Goal: Information Seeking & Learning: Learn about a topic

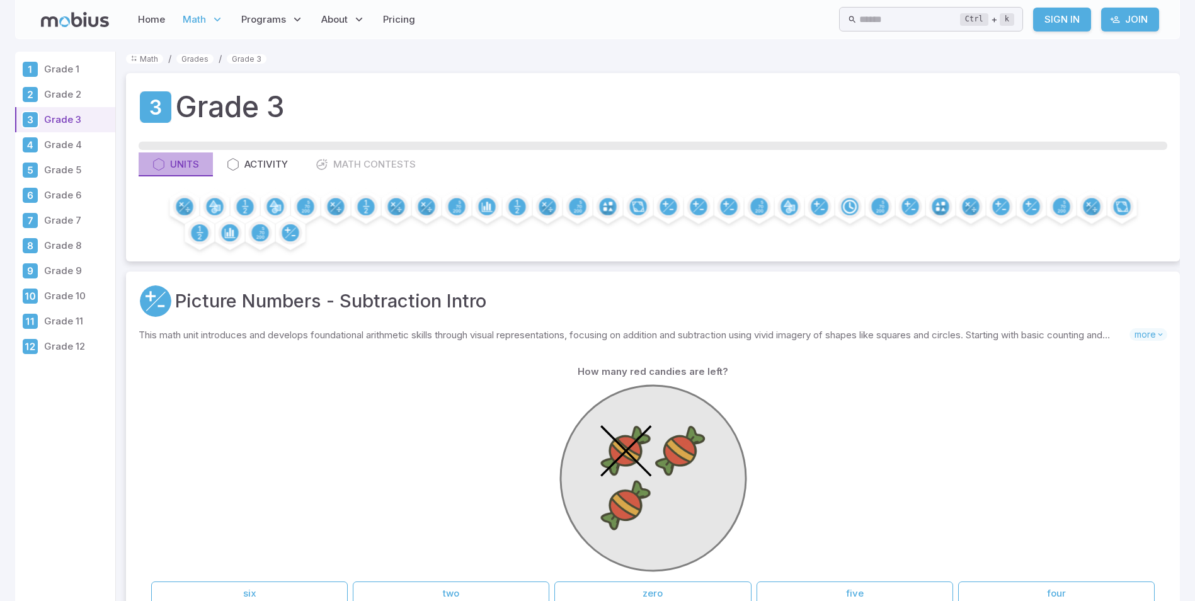
click at [165, 160] on div "Units" at bounding box center [175, 164] width 47 height 14
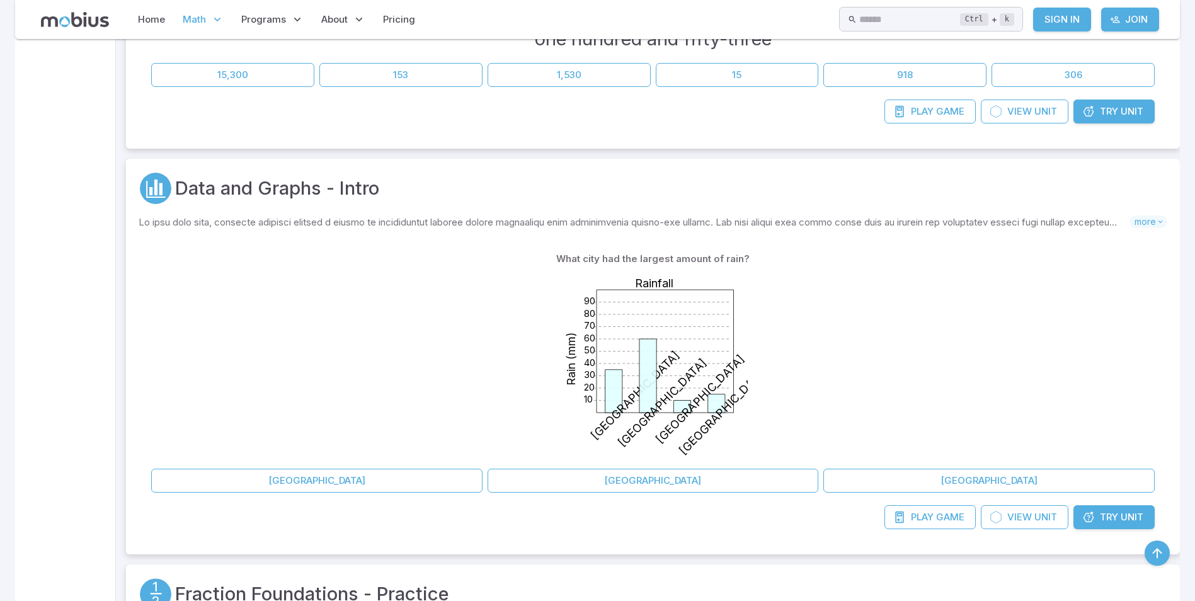
scroll to position [882, 0]
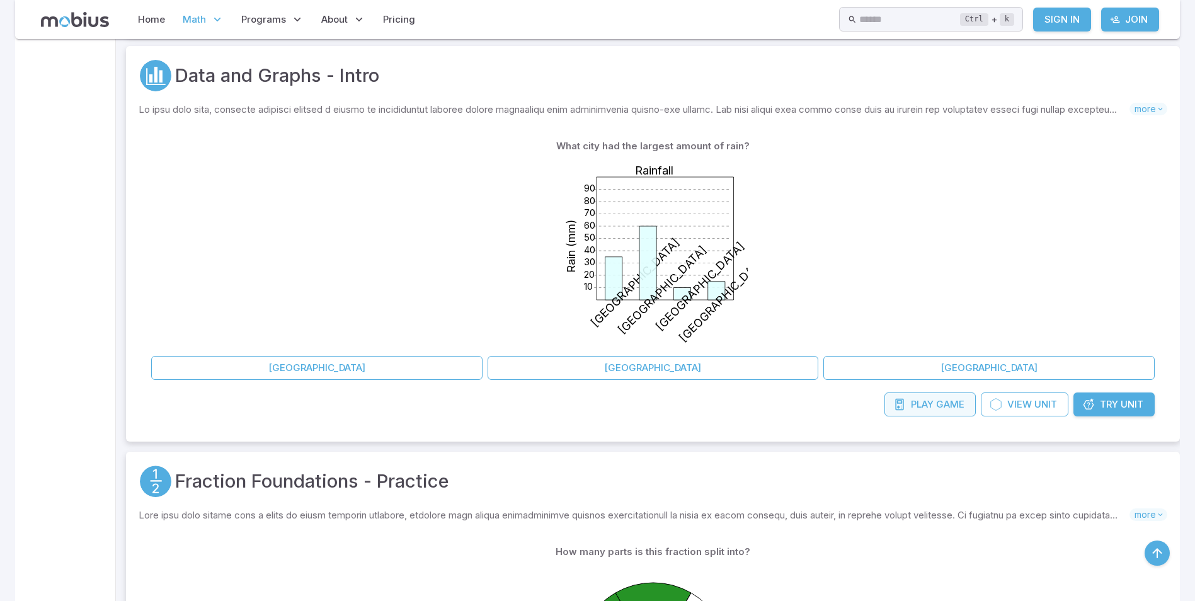
click at [938, 401] on span "Game" at bounding box center [950, 404] width 28 height 14
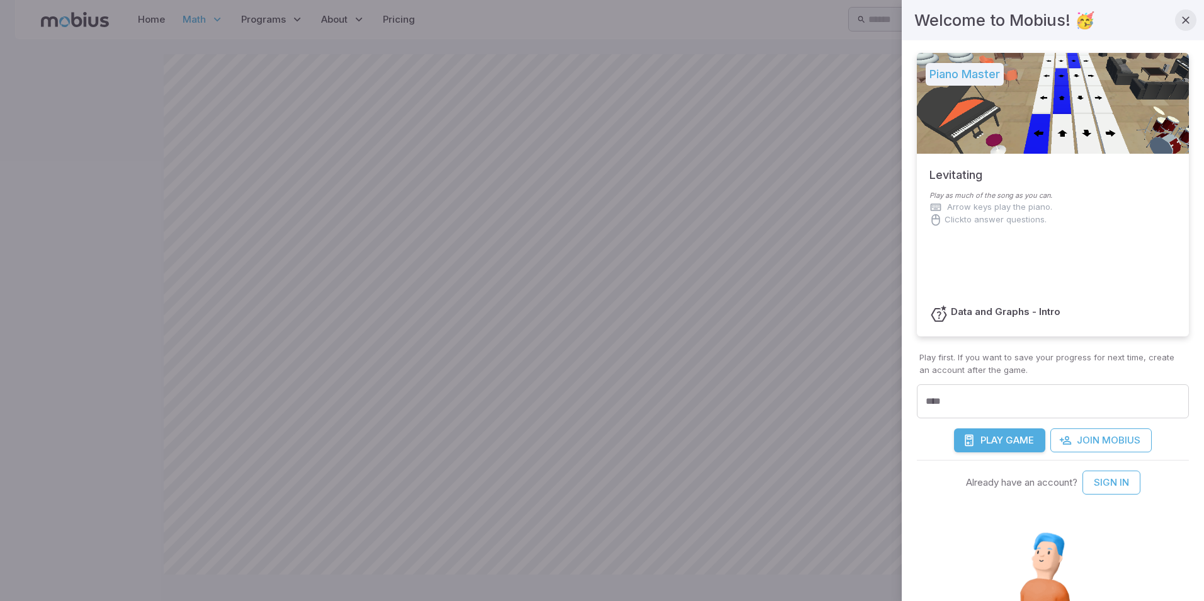
click at [1180, 18] on icon "button" at bounding box center [1186, 20] width 13 height 13
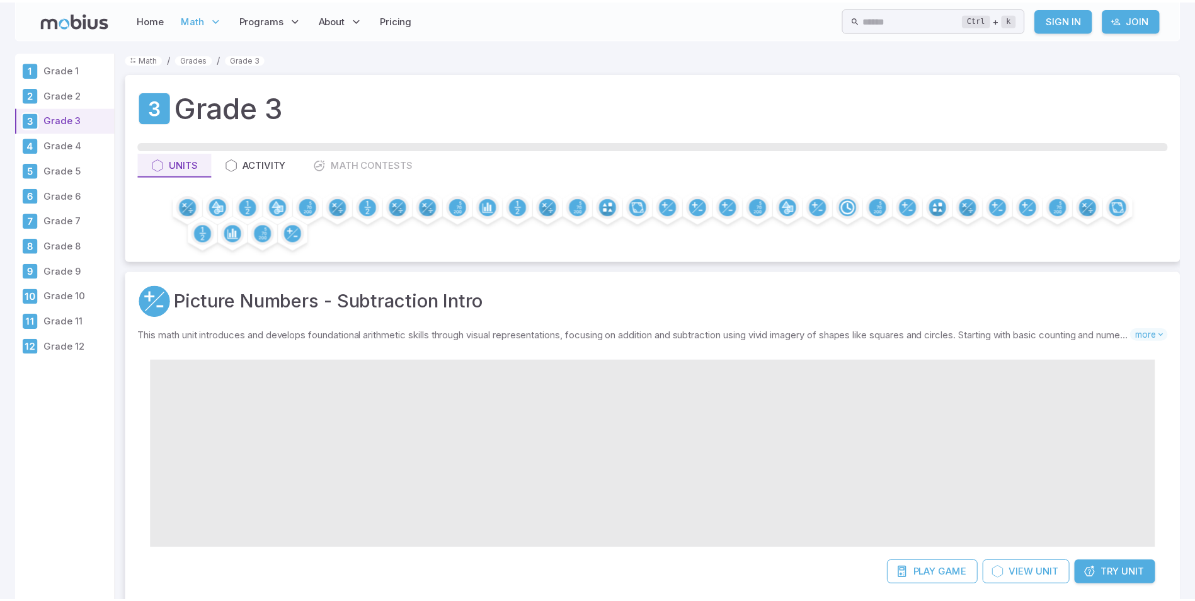
scroll to position [882, 0]
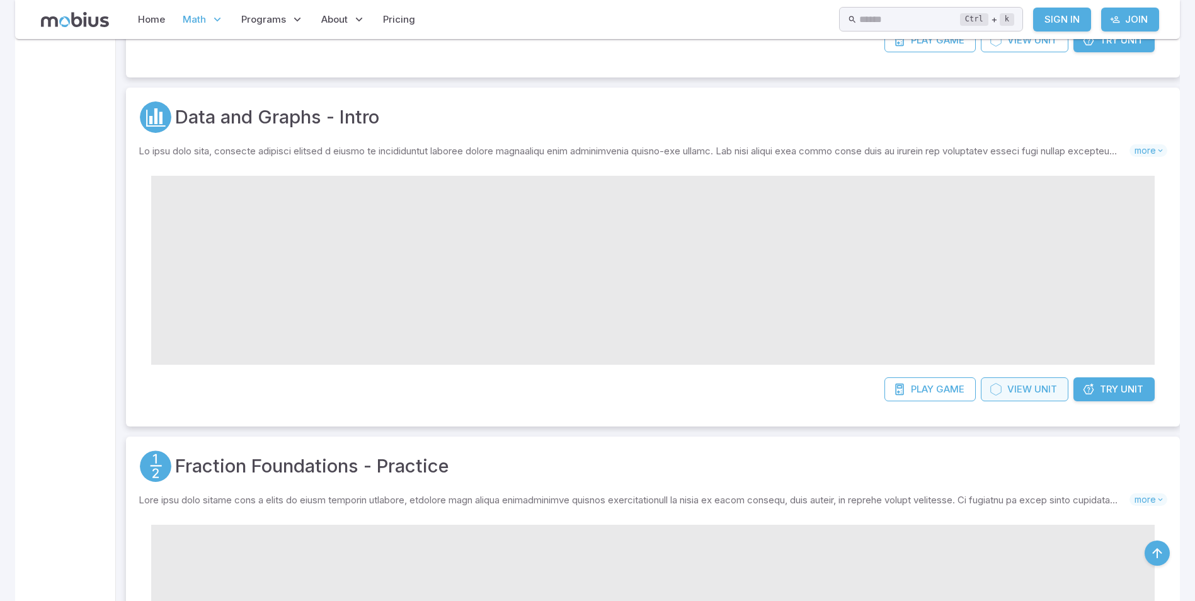
click at [1026, 389] on span "View" at bounding box center [1019, 389] width 25 height 14
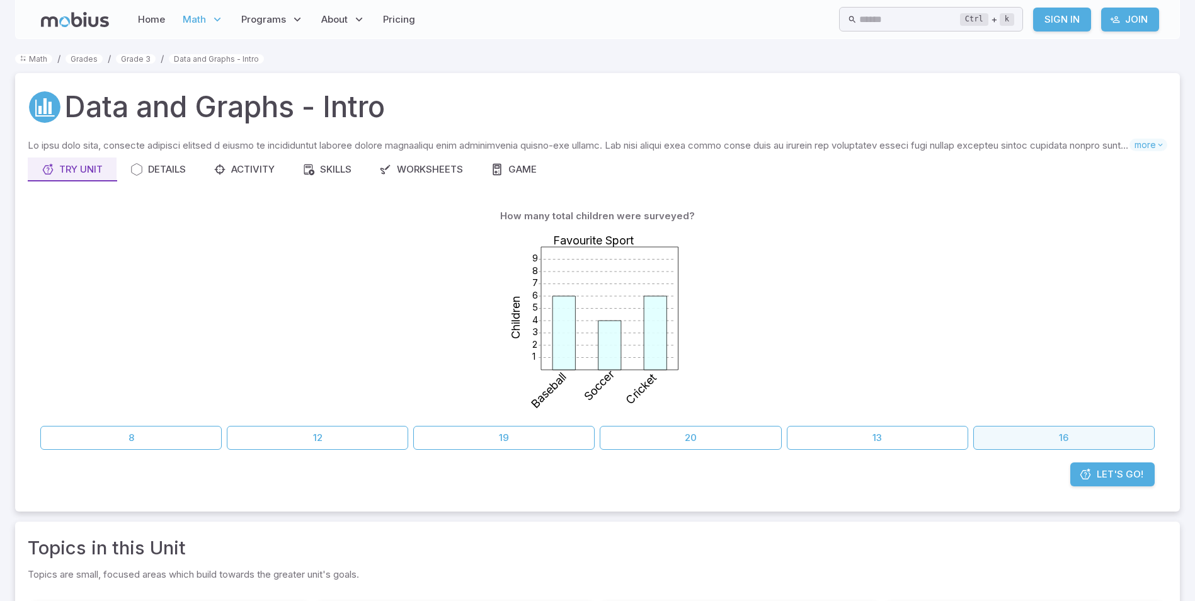
click at [999, 440] on button "16" at bounding box center [1063, 438] width 181 height 24
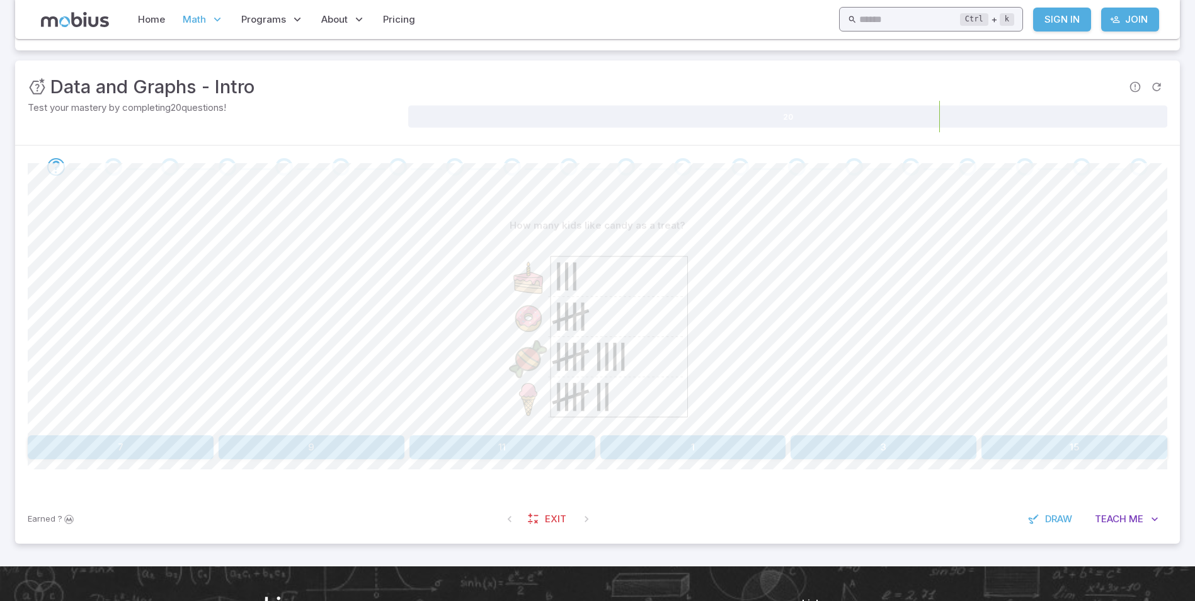
scroll to position [126, 0]
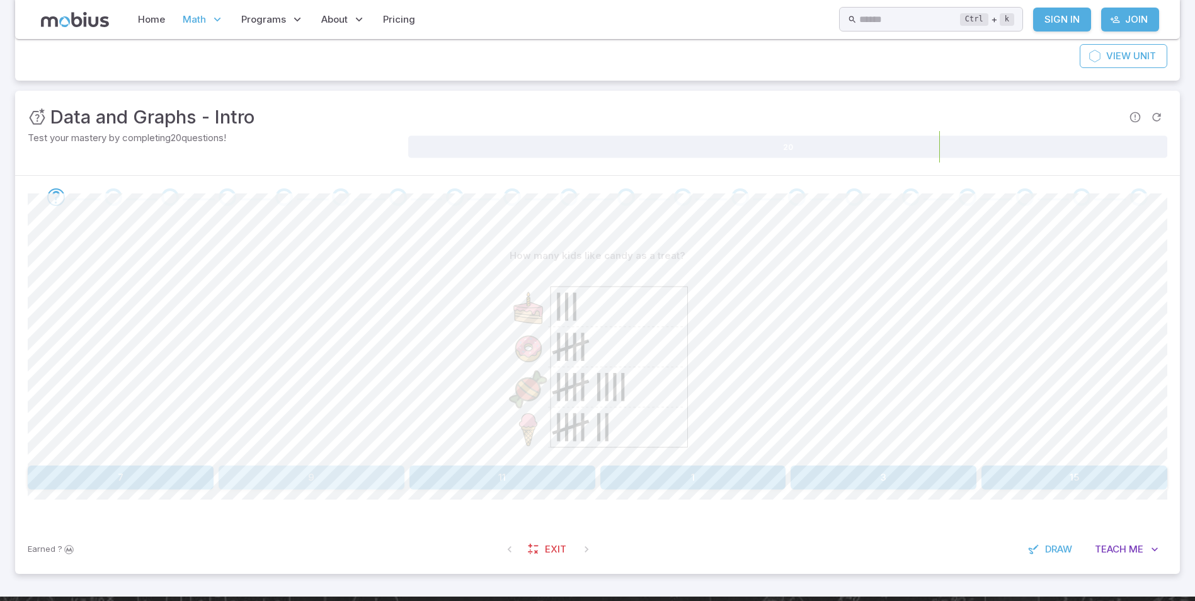
drag, startPoint x: 290, startPoint y: 467, endPoint x: 288, endPoint y: 452, distance: 15.2
click at [290, 463] on div "How many kids like candy as a treat? 7 9 11 1 3 15" at bounding box center [597, 367] width 1139 height 246
click at [283, 474] on button "9" at bounding box center [312, 477] width 186 height 24
click at [693, 466] on button "Hockey" at bounding box center [740, 477] width 281 height 24
click at [430, 470] on button "Car" at bounding box center [454, 477] width 281 height 24
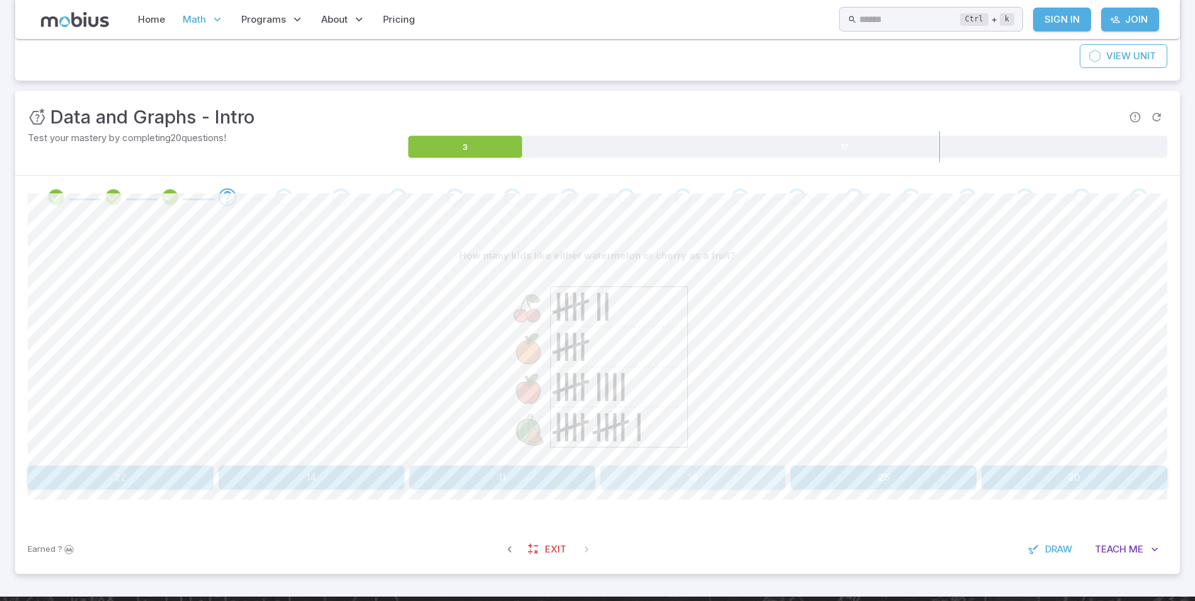
click at [684, 477] on button "18" at bounding box center [693, 477] width 186 height 24
drag, startPoint x: 511, startPoint y: 382, endPoint x: -3, endPoint y: 530, distance: 534.2
drag, startPoint x: -3, startPoint y: 530, endPoint x: 255, endPoint y: 353, distance: 312.9
click at [248, 350] on div at bounding box center [597, 364] width 1139 height 193
click at [1034, 475] on button "4" at bounding box center [1074, 477] width 186 height 24
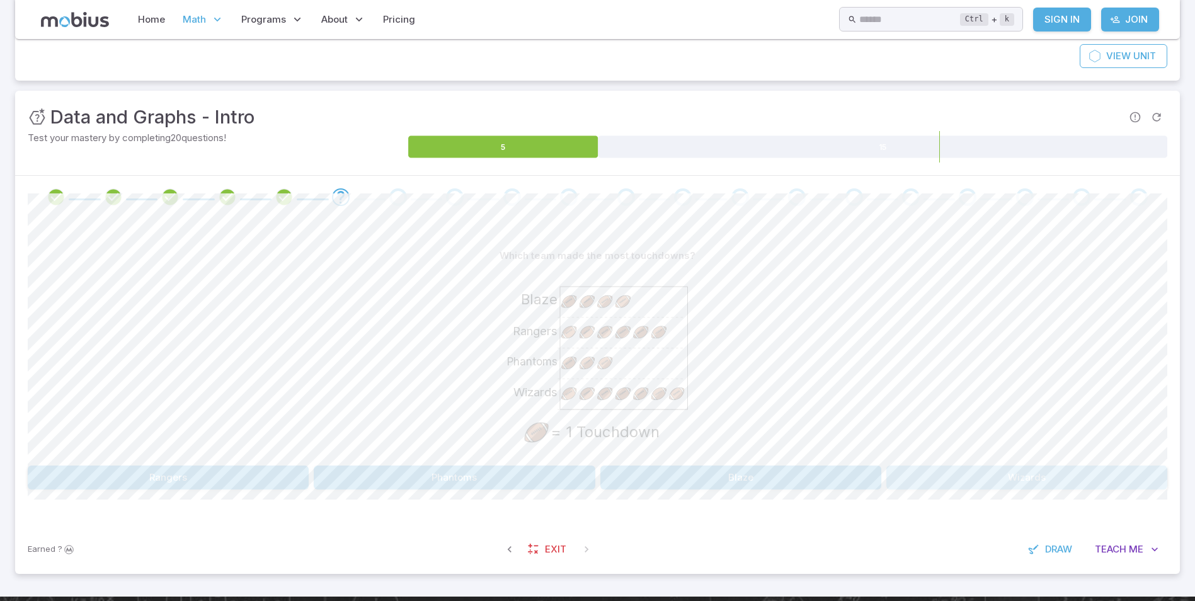
click at [913, 473] on button "Wizards" at bounding box center [1026, 477] width 281 height 24
click at [775, 379] on div "Storm Phantoms Lightning Wizards = 1 Touchdown" at bounding box center [597, 364] width 1139 height 193
click at [203, 474] on button "2" at bounding box center [121, 477] width 186 height 24
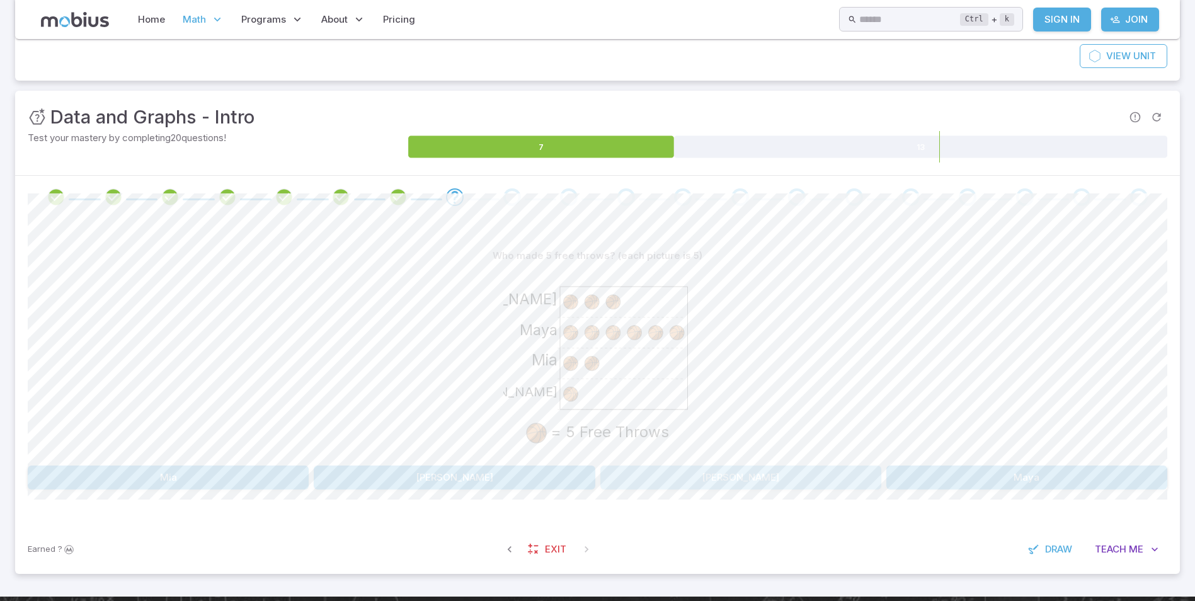
click at [705, 476] on button "Harper" at bounding box center [740, 477] width 281 height 24
click at [674, 416] on icon "Storm Wizards Knights Lightning = 5 Touchdowns" at bounding box center [597, 362] width 189 height 189
drag, startPoint x: 683, startPoint y: 414, endPoint x: 819, endPoint y: 435, distance: 138.3
click at [819, 435] on div "Storm Wizards Knights Lightning = 5 Touchdowns" at bounding box center [597, 364] width 1139 height 193
click at [1073, 474] on button "25" at bounding box center [1074, 477] width 186 height 24
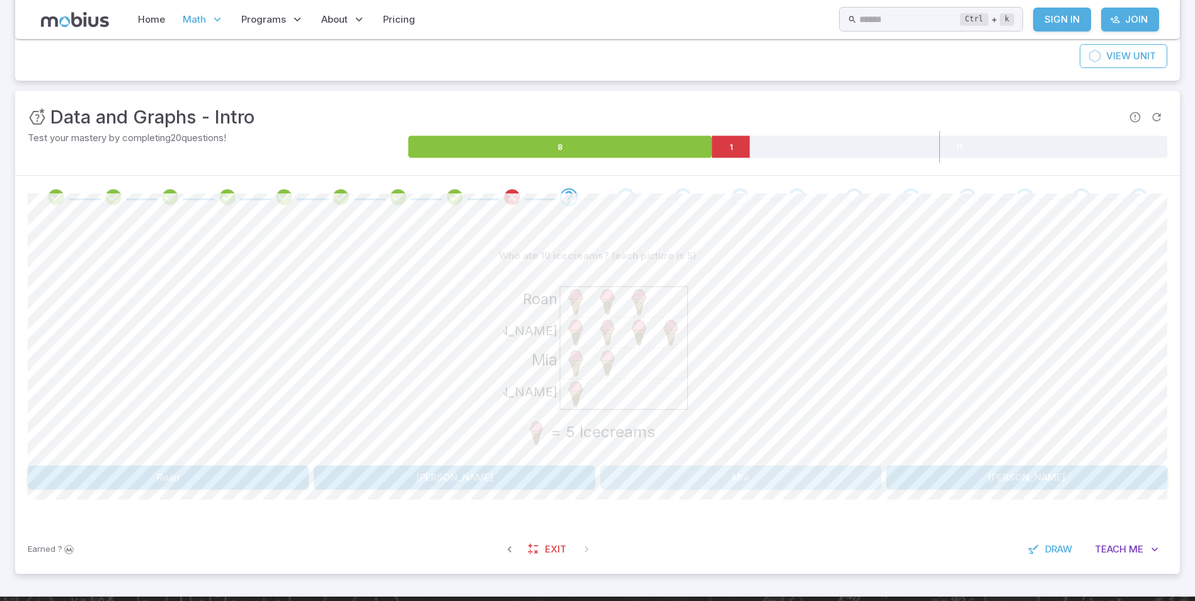
click at [712, 468] on button "Mia" at bounding box center [740, 477] width 281 height 24
click at [245, 478] on button "20" at bounding box center [312, 477] width 186 height 24
click at [953, 472] on button "Hockey" at bounding box center [1026, 477] width 281 height 24
click at [355, 481] on button "Fish" at bounding box center [454, 477] width 281 height 24
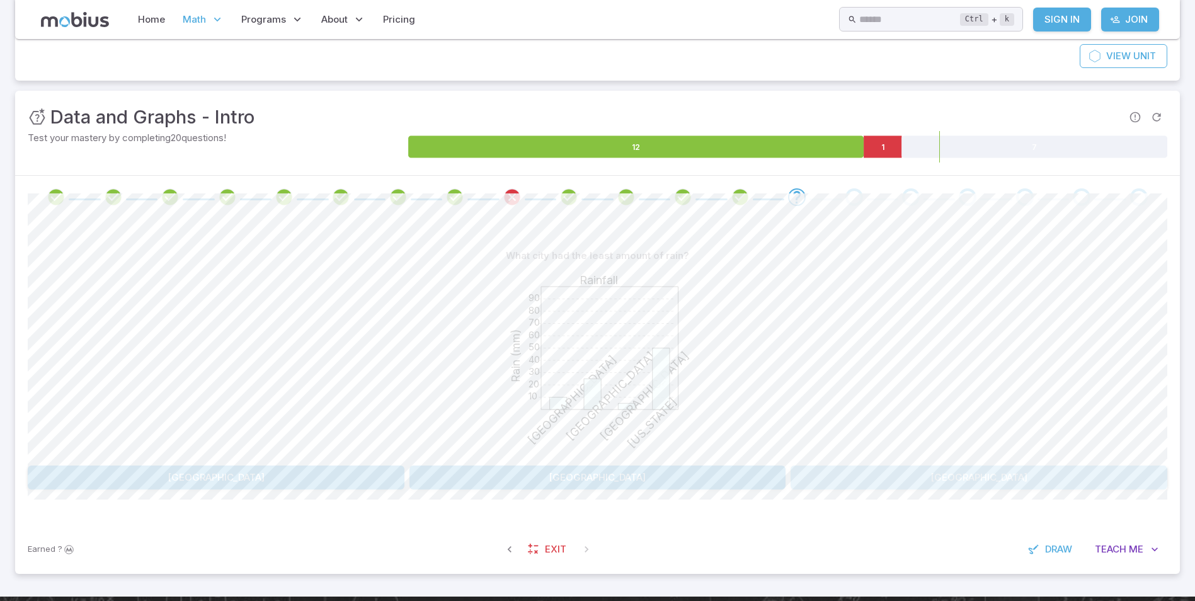
click at [854, 481] on button "[GEOGRAPHIC_DATA]" at bounding box center [978, 477] width 377 height 24
click at [647, 472] on button "2" at bounding box center [740, 477] width 281 height 24
click at [819, 481] on button "4" at bounding box center [883, 477] width 186 height 24
click at [950, 474] on button "[GEOGRAPHIC_DATA]" at bounding box center [1026, 477] width 281 height 24
click at [637, 479] on button "6" at bounding box center [693, 477] width 186 height 24
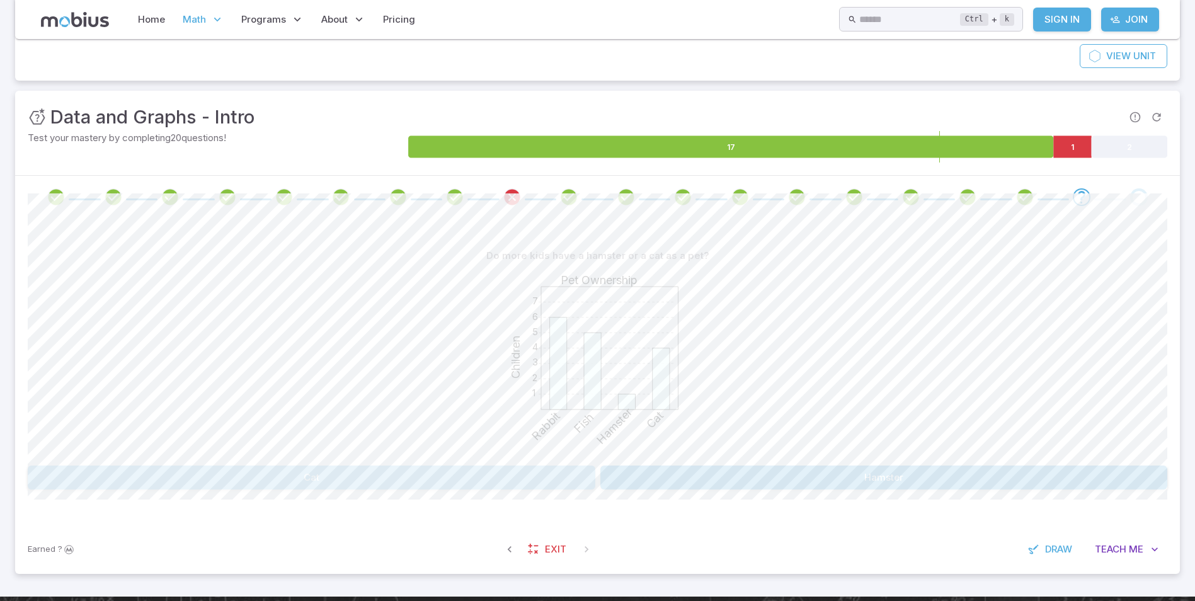
click at [321, 472] on button "Cat" at bounding box center [311, 477] width 567 height 24
click at [542, 480] on button "9" at bounding box center [598, 477] width 224 height 24
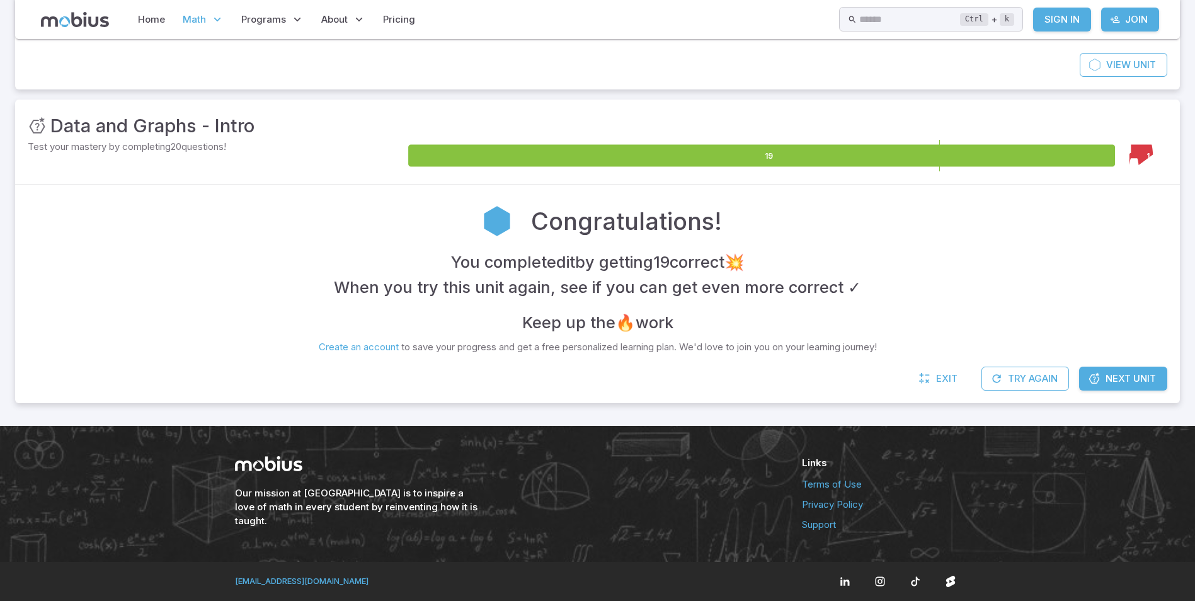
scroll to position [117, 0]
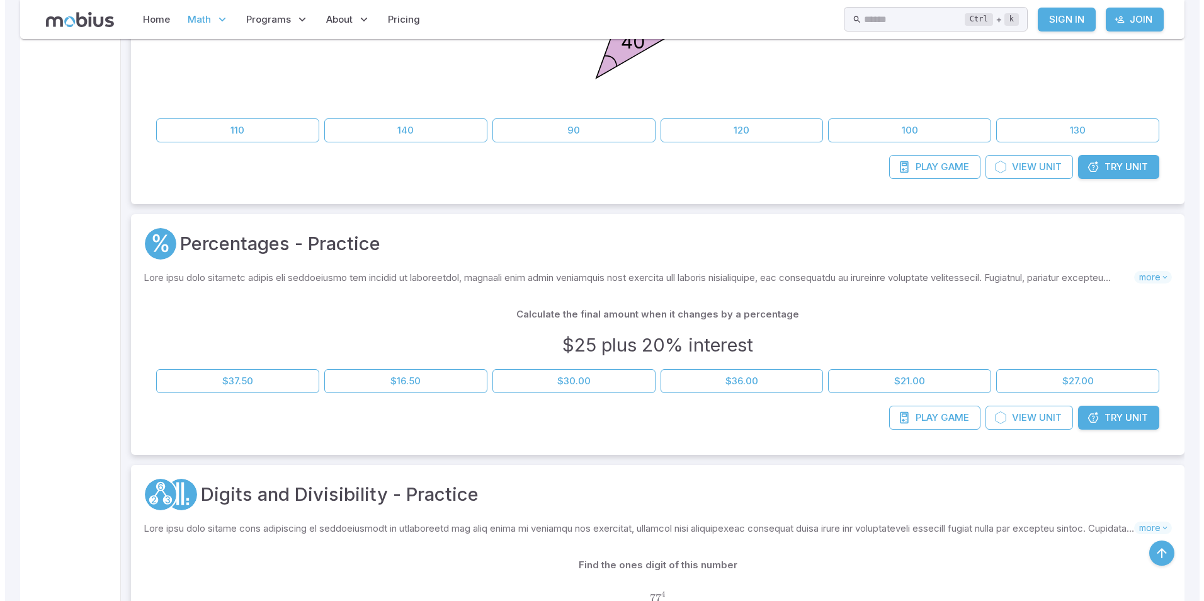
scroll to position [24751, 0]
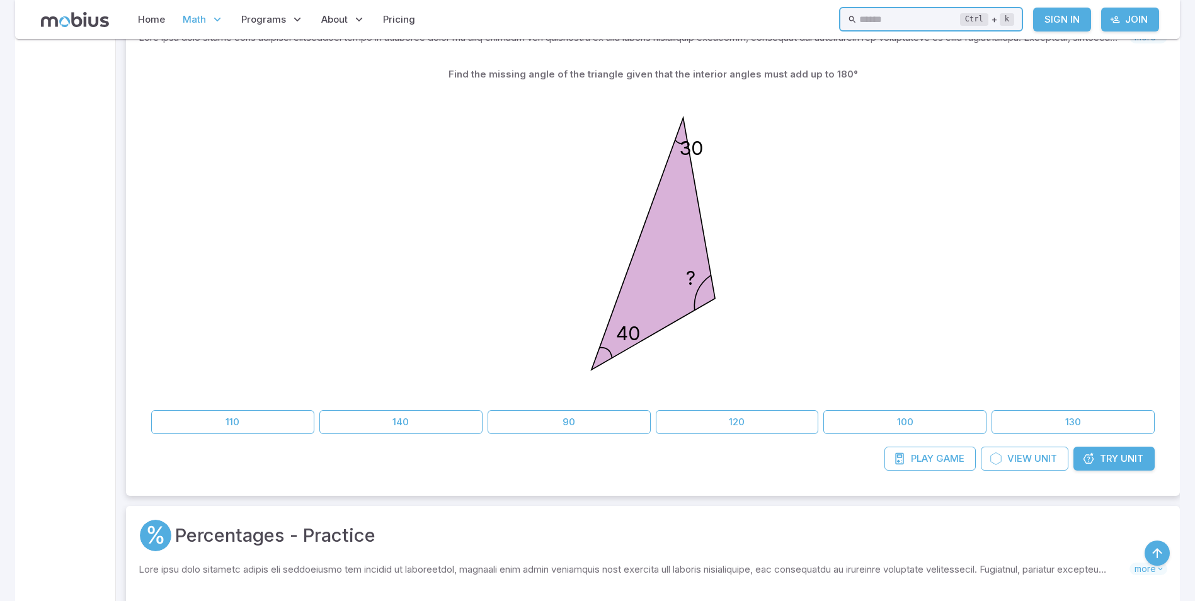
click at [925, 22] on input "text" at bounding box center [909, 19] width 101 height 25
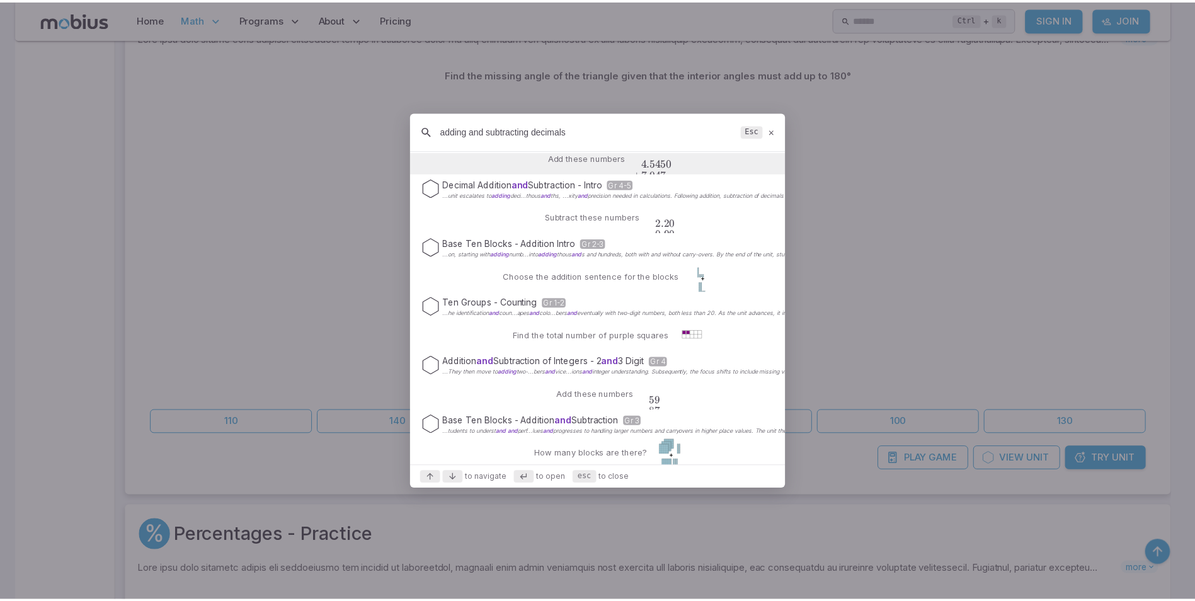
scroll to position [0, 0]
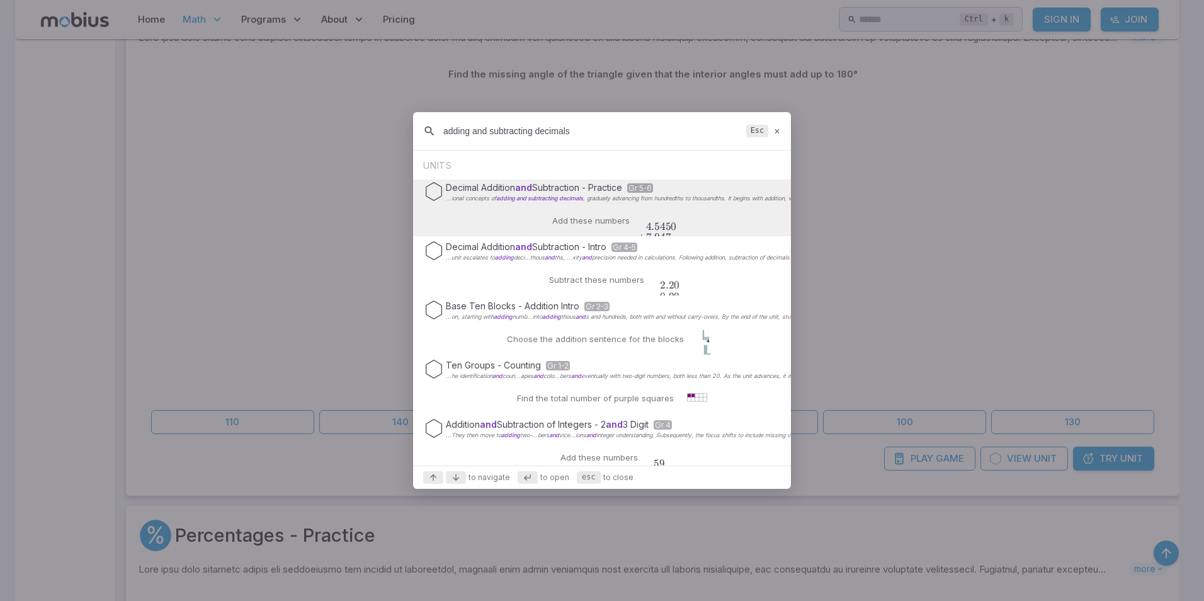
type input "adding and subtracting decimals"
click at [723, 212] on div "Decimal Addition and Subtraction - Practice Gr 5-6 ...ional concepts of adding …" at bounding box center [602, 207] width 378 height 57
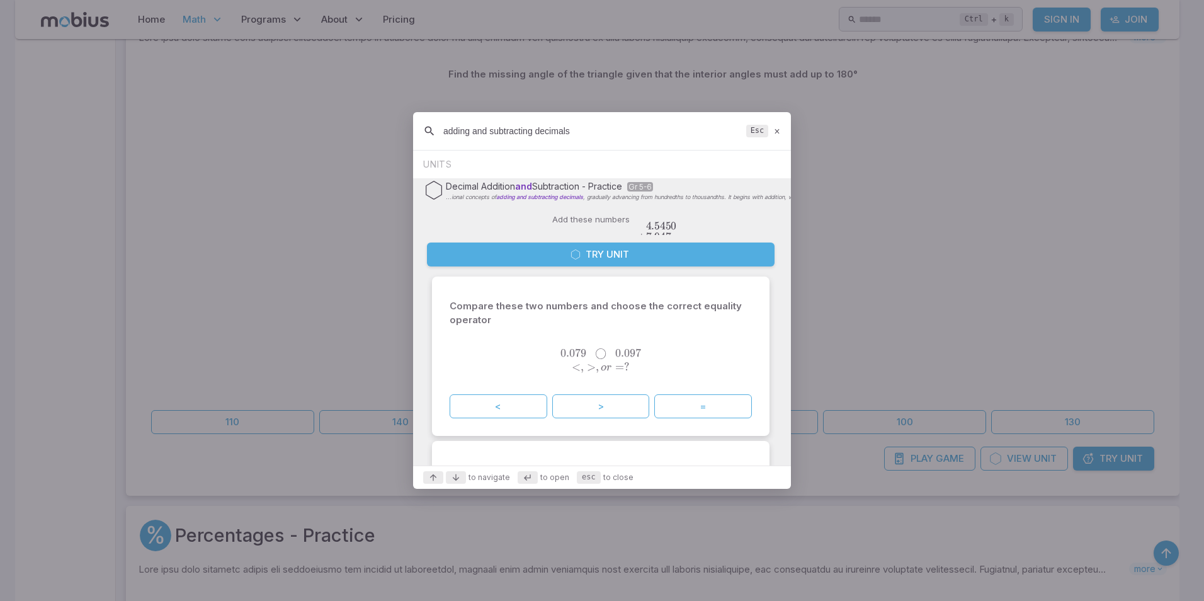
click at [644, 258] on button "Try Unit" at bounding box center [601, 254] width 348 height 24
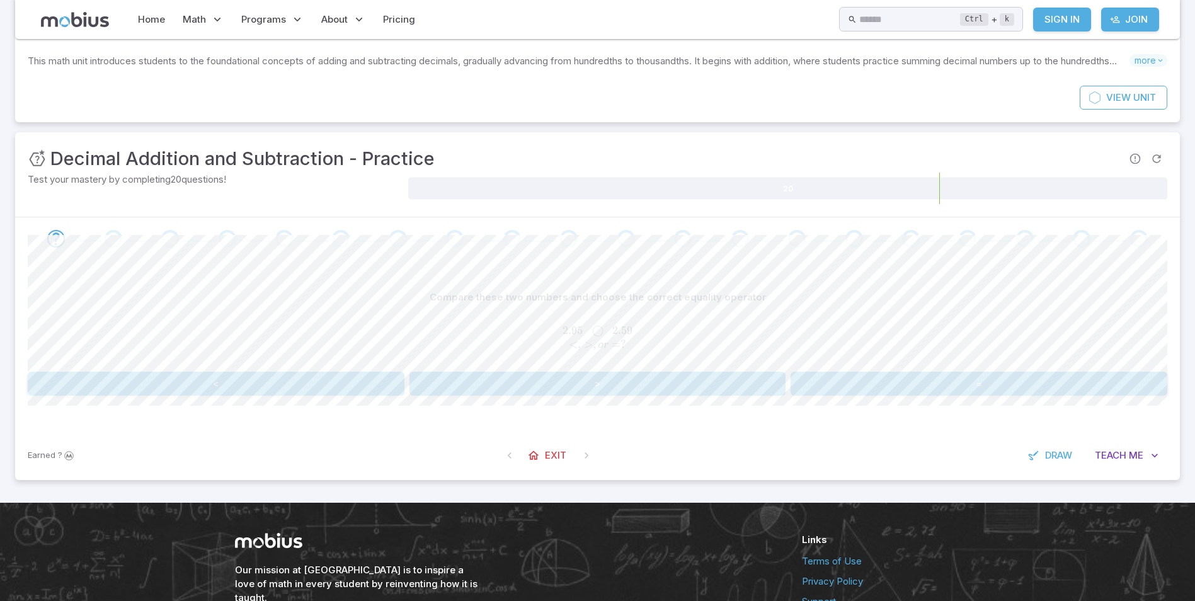
scroll to position [126, 0]
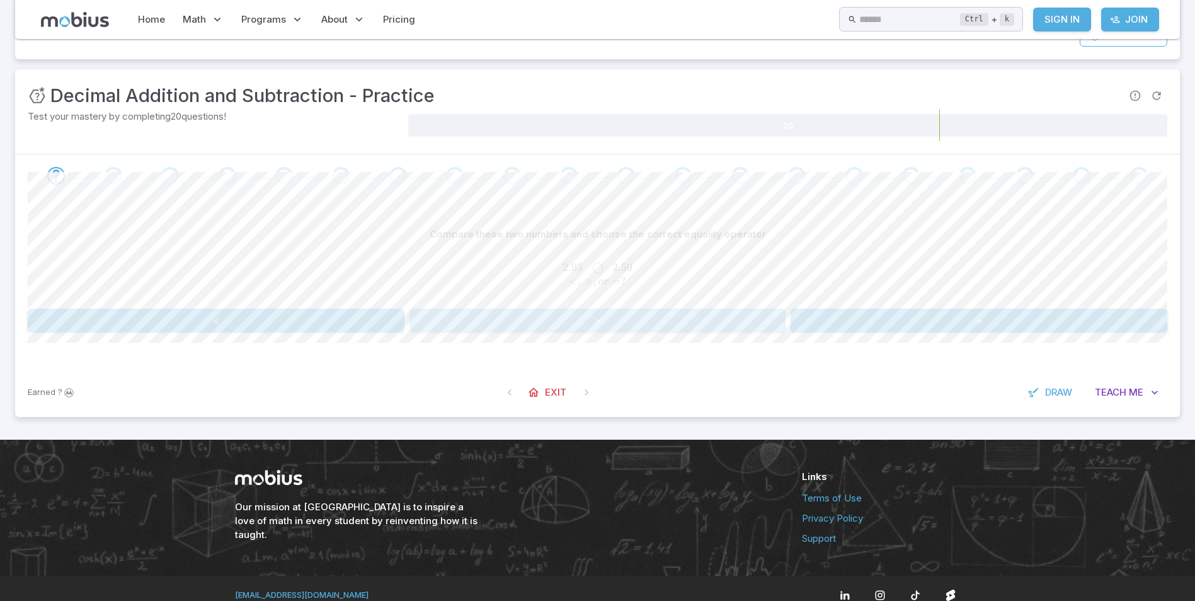
click at [605, 320] on button ">" at bounding box center [597, 321] width 377 height 24
click at [931, 314] on button "0.51" at bounding box center [883, 321] width 186 height 24
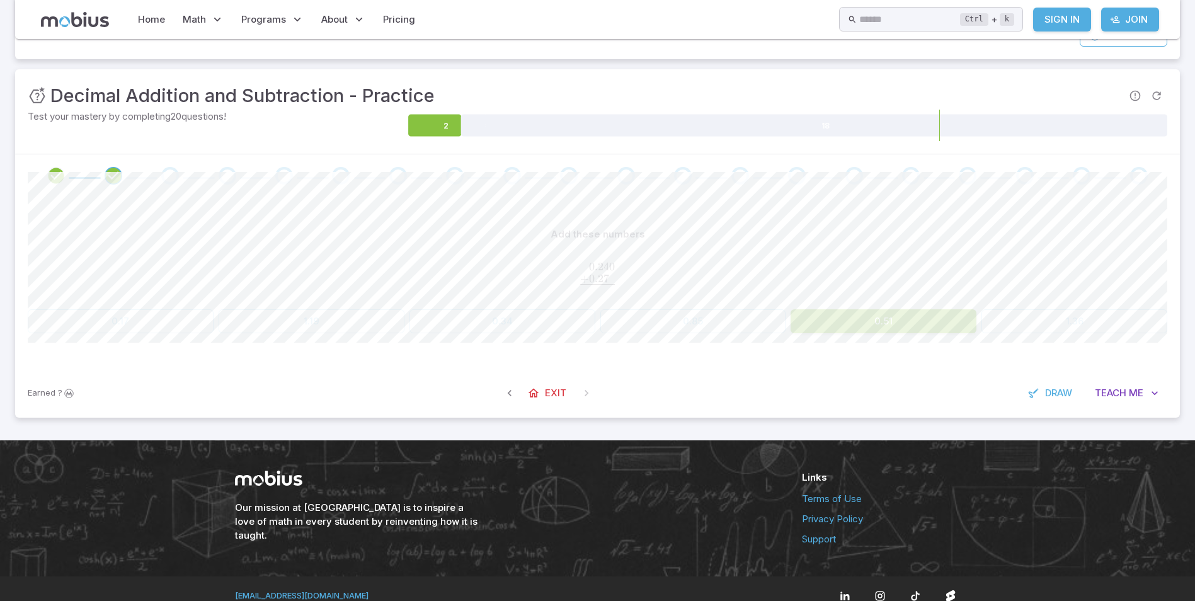
scroll to position [120, 0]
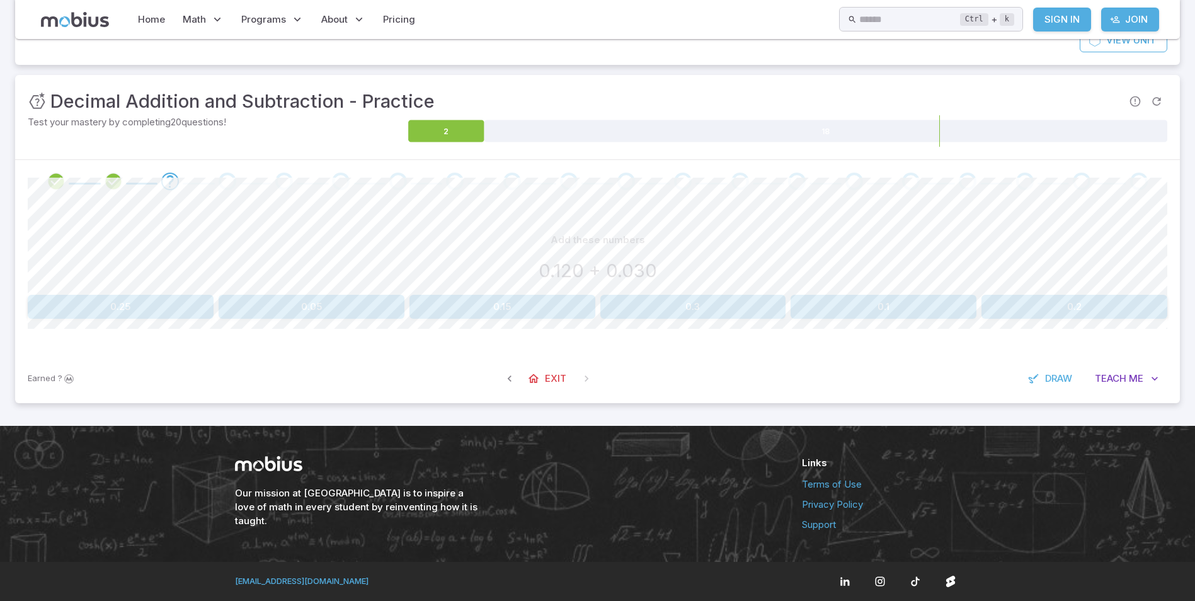
click at [518, 315] on button "0.15" at bounding box center [502, 307] width 186 height 24
click at [869, 305] on button "0.83" at bounding box center [883, 307] width 186 height 24
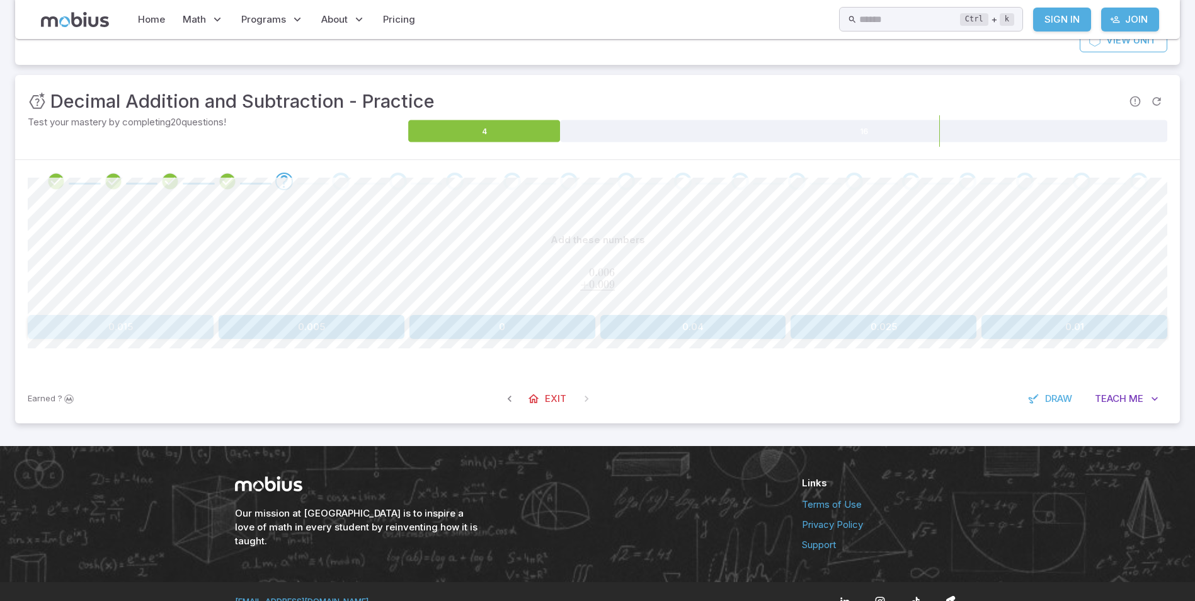
click at [125, 329] on button "0.015" at bounding box center [121, 327] width 186 height 24
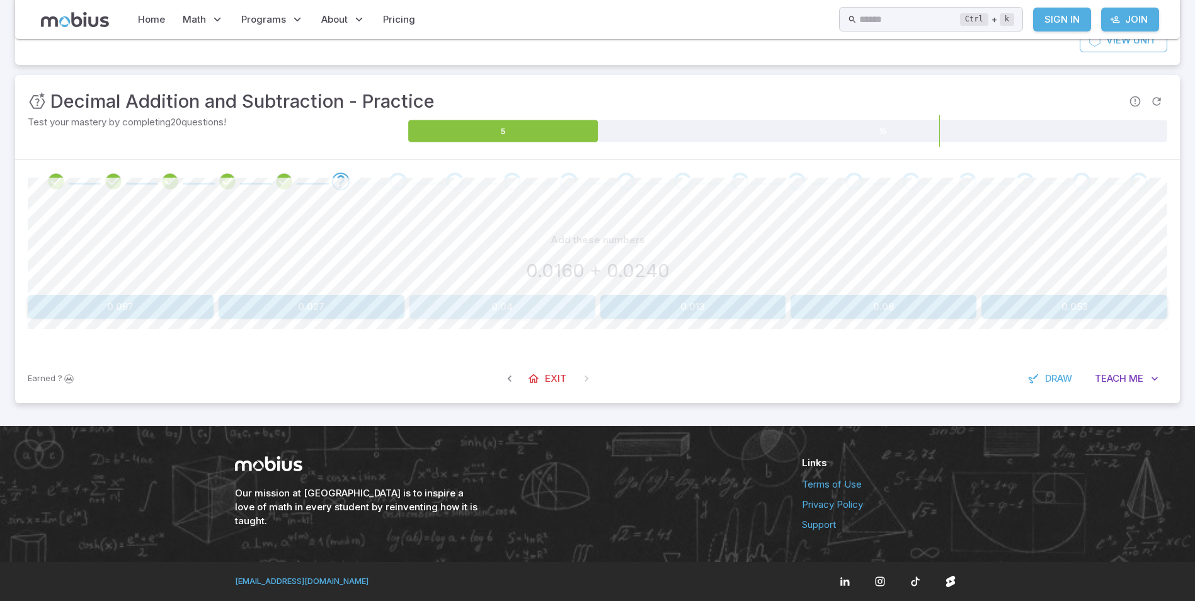
click at [567, 317] on button "0.04" at bounding box center [502, 307] width 186 height 24
click at [290, 305] on button "0.113" at bounding box center [312, 307] width 186 height 24
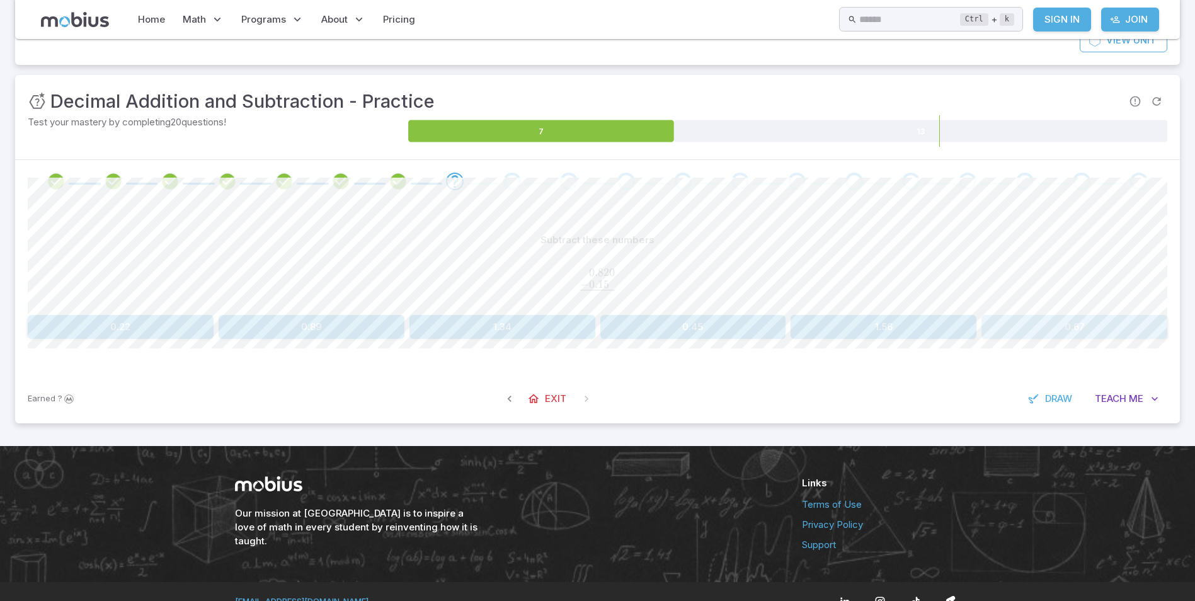
click at [1064, 330] on button "0.67" at bounding box center [1074, 327] width 186 height 24
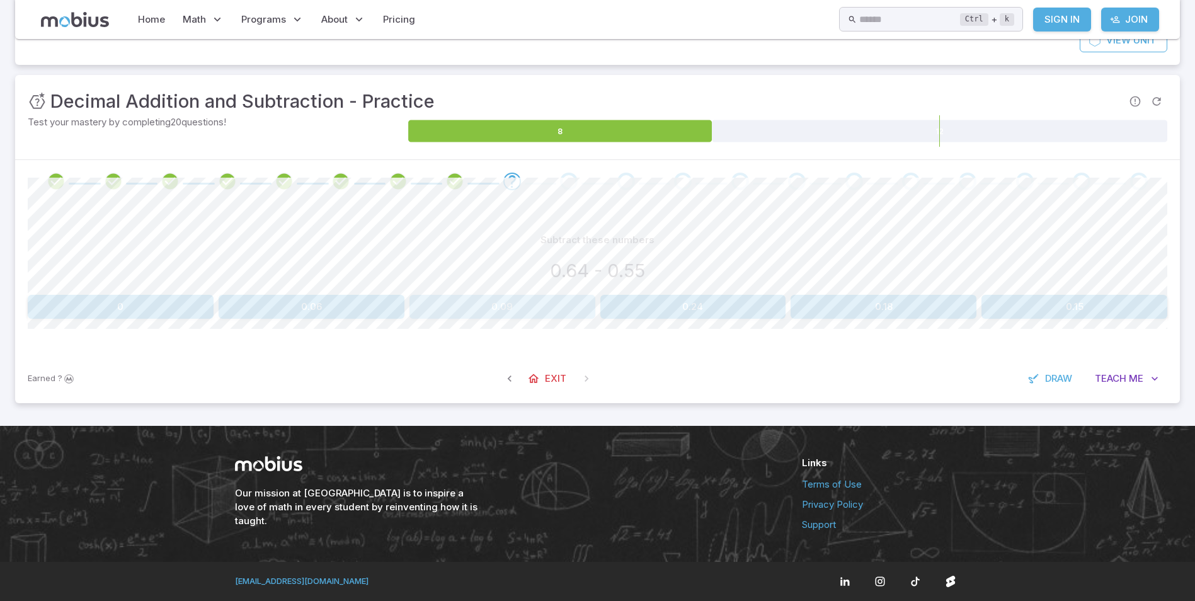
click at [525, 307] on button "0.09" at bounding box center [502, 307] width 186 height 24
click at [123, 309] on button "1.23" at bounding box center [121, 307] width 186 height 24
click at [877, 303] on button "0.012" at bounding box center [883, 307] width 186 height 24
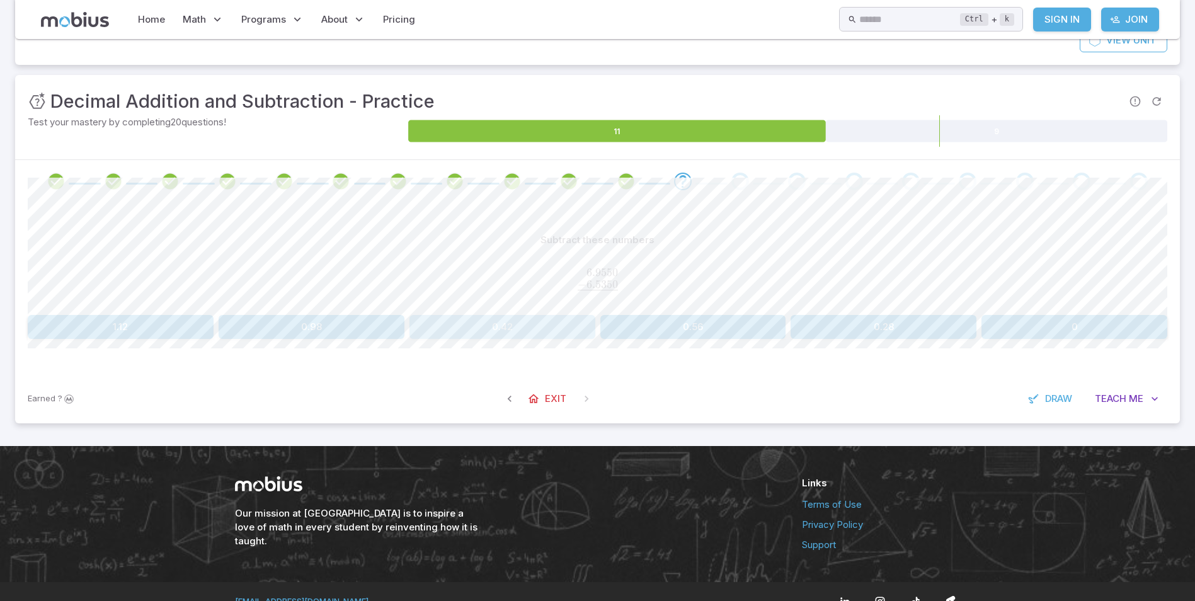
click at [526, 327] on button "0.42" at bounding box center [502, 327] width 186 height 24
click at [513, 331] on button "0.017" at bounding box center [502, 327] width 186 height 24
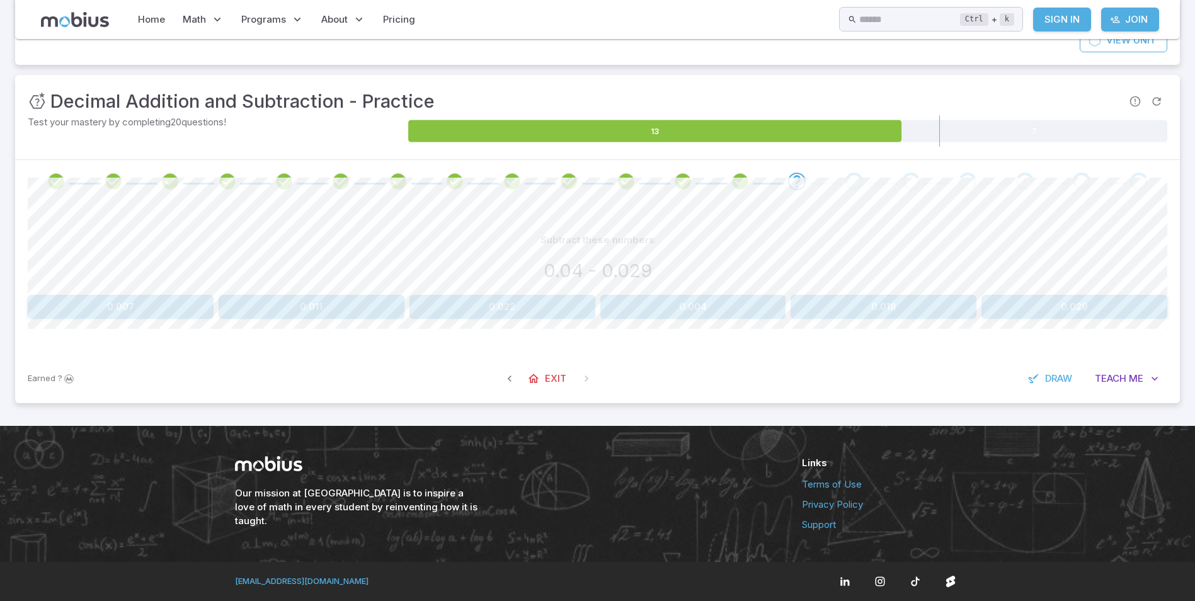
click at [312, 309] on button "0.011" at bounding box center [312, 307] width 186 height 24
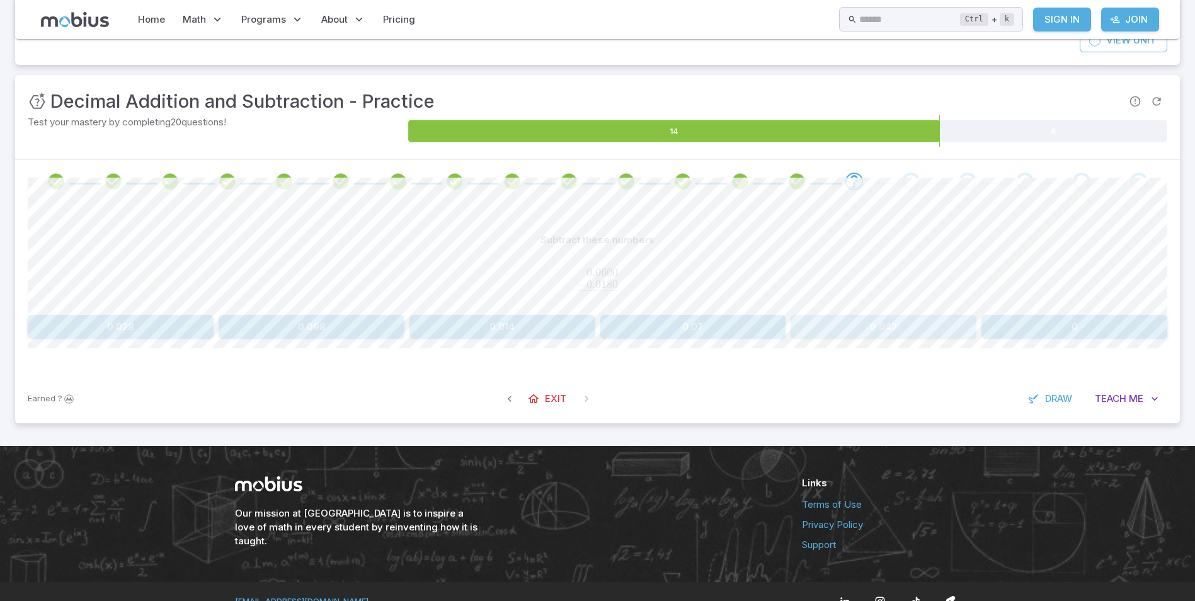
click at [851, 322] on button "0.042" at bounding box center [883, 327] width 186 height 24
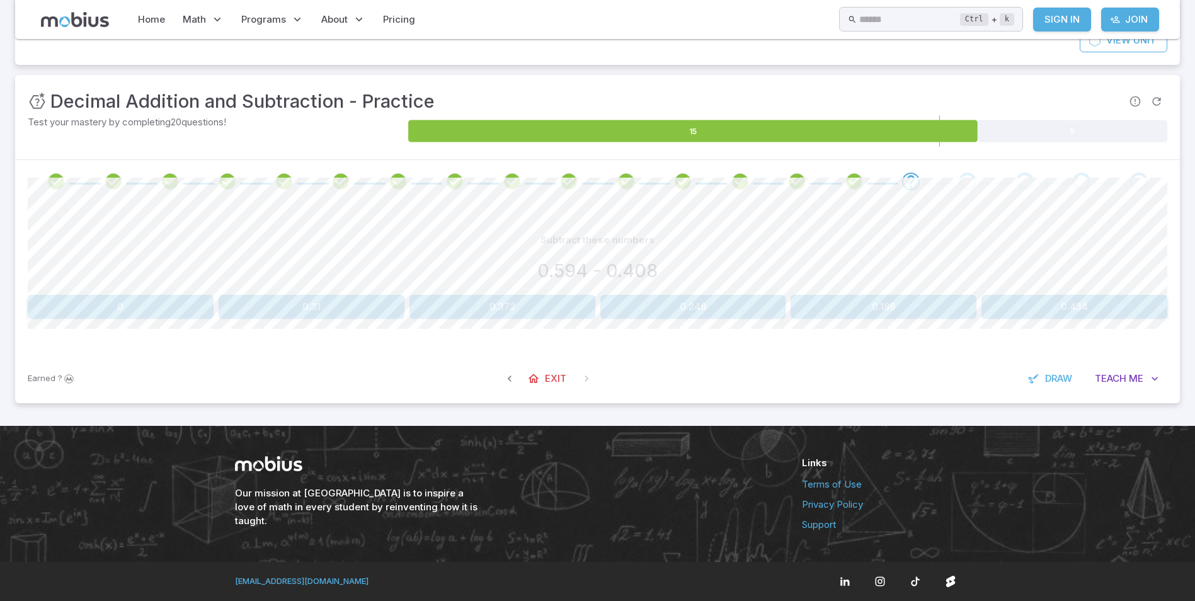
click at [845, 311] on button "0.186" at bounding box center [883, 307] width 186 height 24
drag, startPoint x: 722, startPoint y: 303, endPoint x: 721, endPoint y: 294, distance: 8.9
click at [721, 294] on div "Subtract these numbers 0.014 - 0.001 0.022 0.017 0.035 0.013 0.03 0" at bounding box center [597, 273] width 1139 height 91
click at [729, 305] on button "0.013" at bounding box center [693, 307] width 186 height 24
click at [545, 312] on button "0.024" at bounding box center [502, 307] width 186 height 24
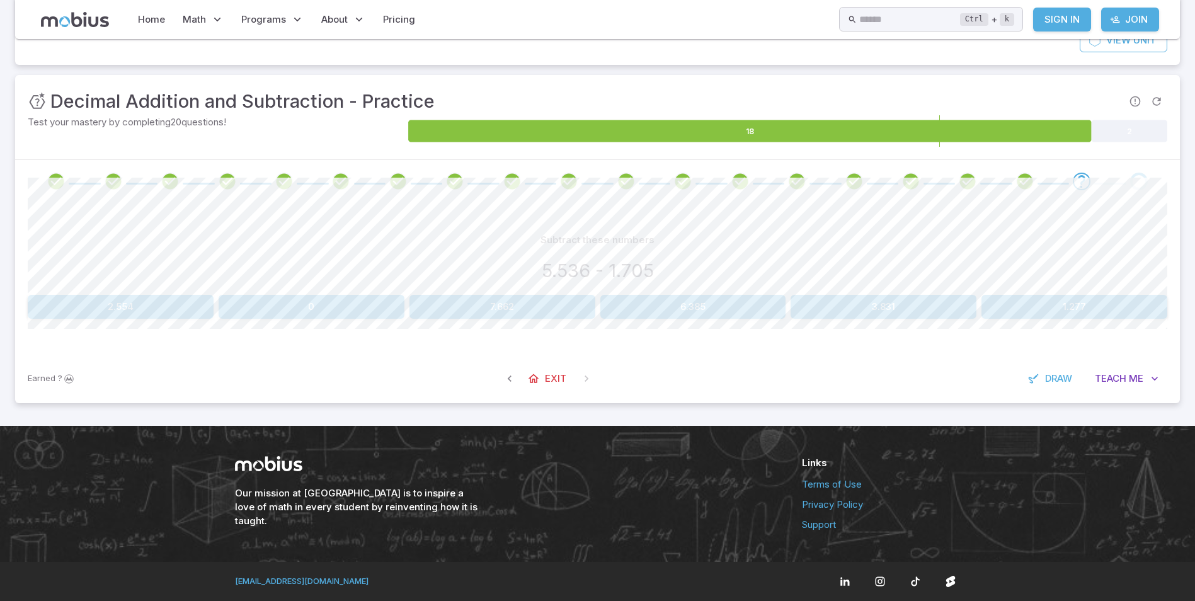
click at [870, 306] on button "3.831" at bounding box center [883, 307] width 186 height 24
click at [880, 315] on button "0.005" at bounding box center [883, 307] width 186 height 24
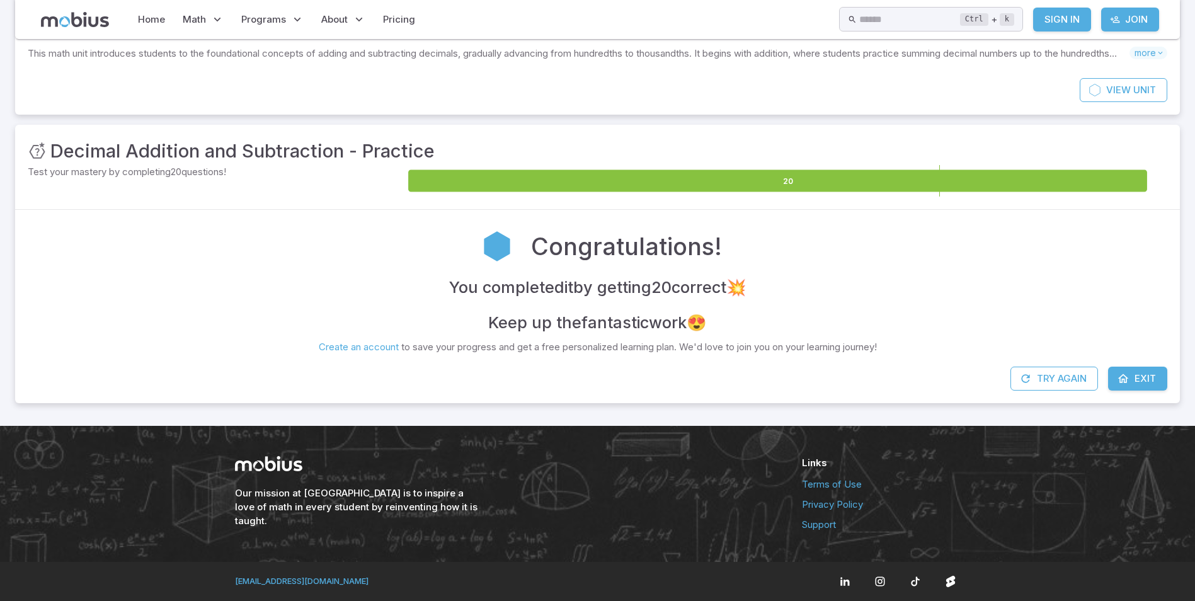
scroll to position [71, 0]
